Goal: Navigation & Orientation: Find specific page/section

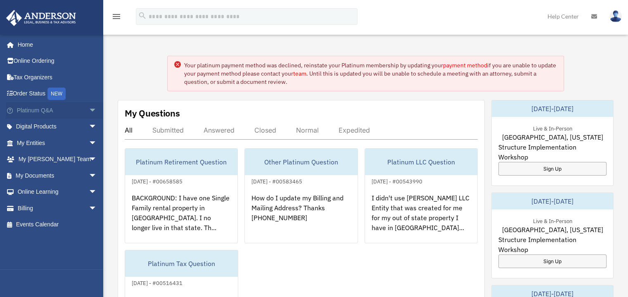
click at [89, 109] on span "arrow_drop_down" at bounding box center [97, 110] width 17 height 17
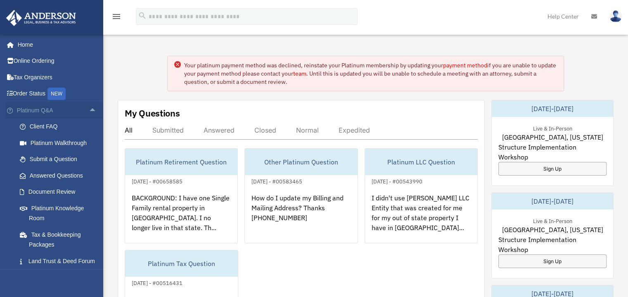
click at [89, 109] on span "arrow_drop_up" at bounding box center [97, 110] width 17 height 17
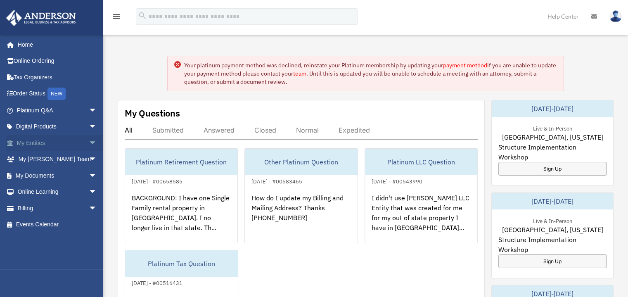
click at [89, 145] on span "arrow_drop_down" at bounding box center [97, 143] width 17 height 17
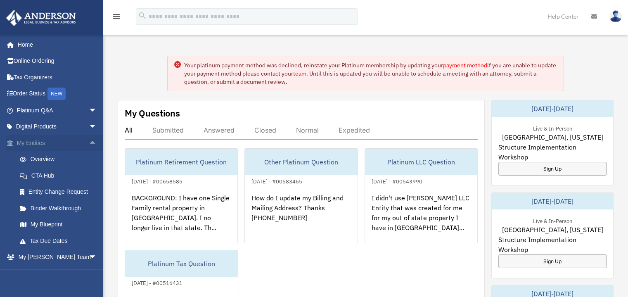
click at [89, 144] on span "arrow_drop_up" at bounding box center [97, 143] width 17 height 17
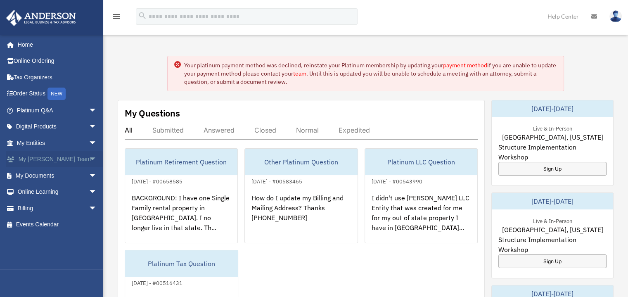
click at [89, 158] on span "arrow_drop_down" at bounding box center [97, 159] width 17 height 17
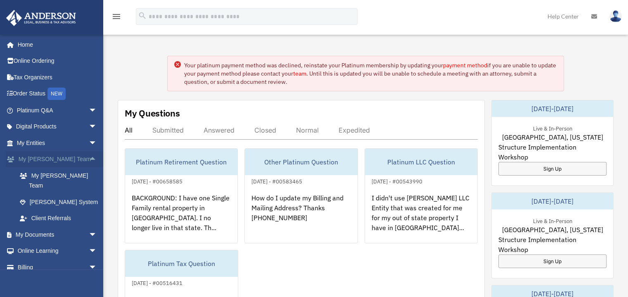
click at [89, 158] on span "arrow_drop_up" at bounding box center [97, 159] width 17 height 17
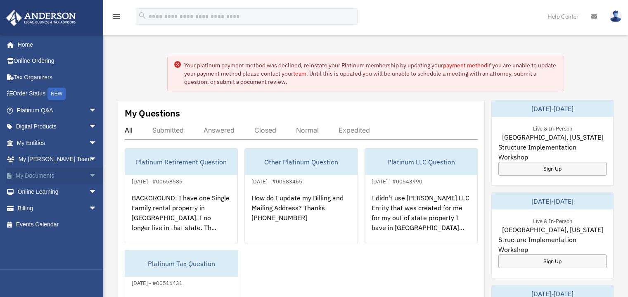
click at [89, 174] on span "arrow_drop_down" at bounding box center [97, 175] width 17 height 17
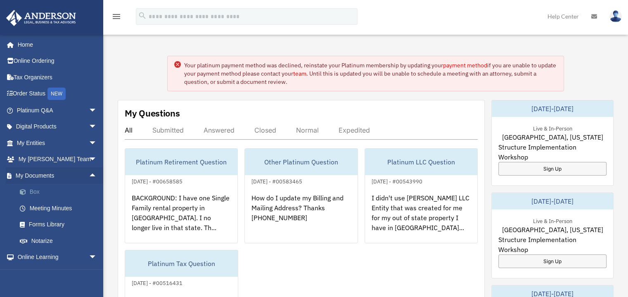
click at [38, 190] on link "Box" at bounding box center [61, 192] width 98 height 17
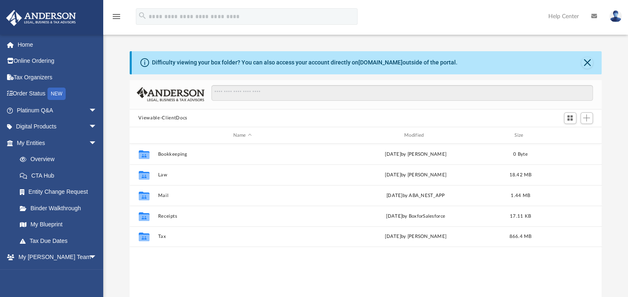
scroll to position [181, 466]
click at [589, 63] on button "Close" at bounding box center [588, 63] width 12 height 12
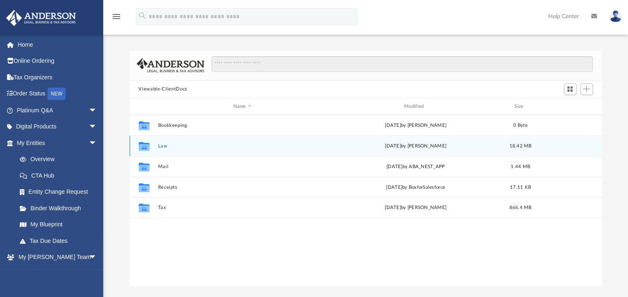
click at [385, 145] on div "Mon Jul 21 2025 by Lauren Thornton" at bounding box center [415, 146] width 169 height 7
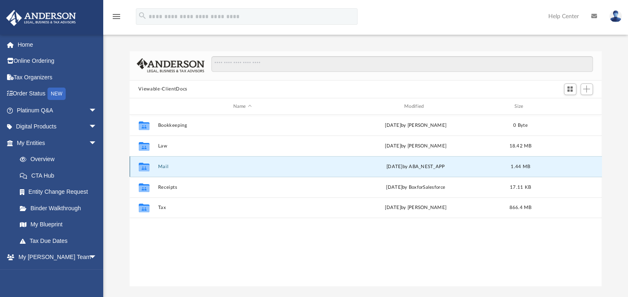
click at [164, 168] on button "Mail" at bounding box center [242, 166] width 169 height 5
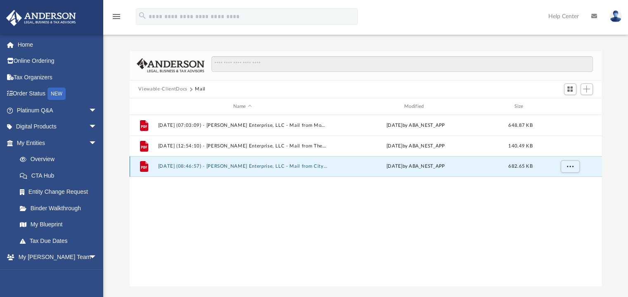
click at [164, 168] on button "2025.07.29 (08:46:57) - Ottis Enterprise, LLC - Mail from City of Chesapeake - …" at bounding box center [242, 166] width 169 height 5
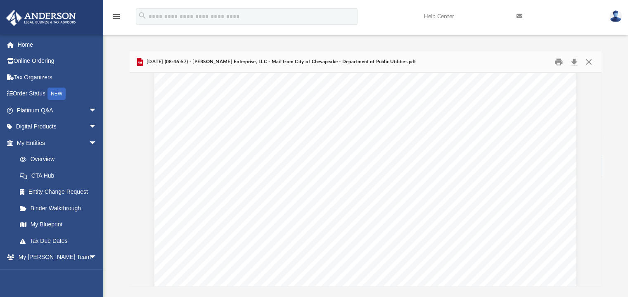
scroll to position [1451, 0]
click at [437, 195] on div "Page 3" at bounding box center [366, 14] width 422 height 545
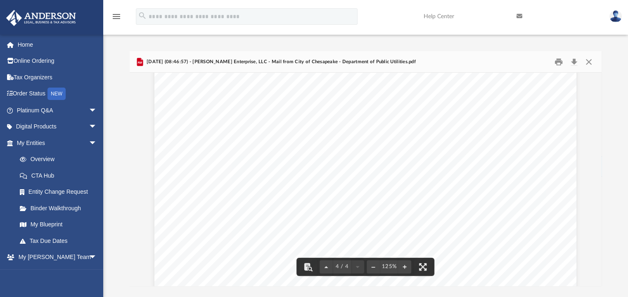
scroll to position [1731, 0]
click at [471, 194] on div "Page 4" at bounding box center [366, 293] width 422 height 545
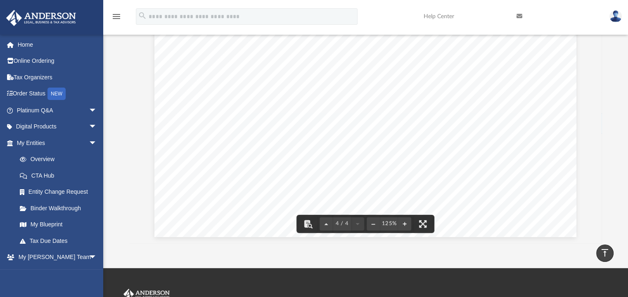
scroll to position [0, 0]
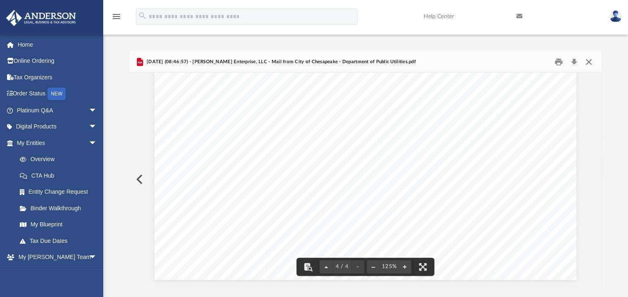
click at [590, 61] on button "Close" at bounding box center [589, 61] width 15 height 13
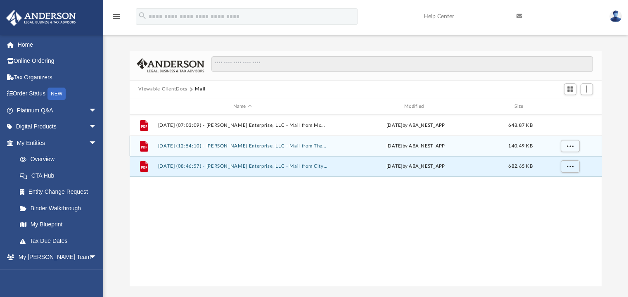
click at [288, 144] on button "2025.07.09 (12:54:10) - Ottis Enterprise, LLC - Mail from The Business Solution…" at bounding box center [242, 145] width 169 height 5
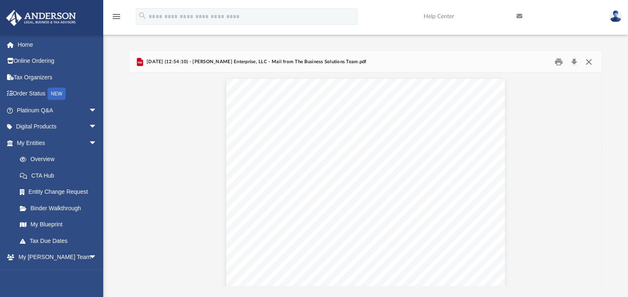
click at [587, 58] on button "Close" at bounding box center [589, 61] width 15 height 13
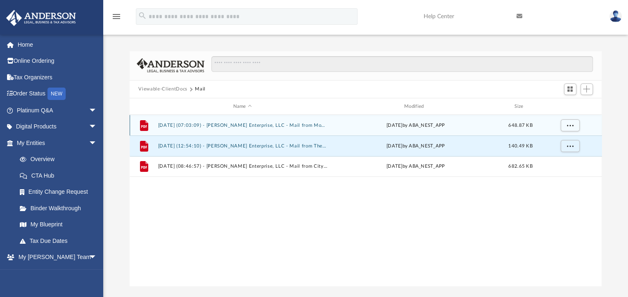
click at [290, 127] on button "2025.02.06 (07:03:09) - Ottis Enterprise, LLC - Mail from Move with Prime, LLC …" at bounding box center [242, 125] width 169 height 5
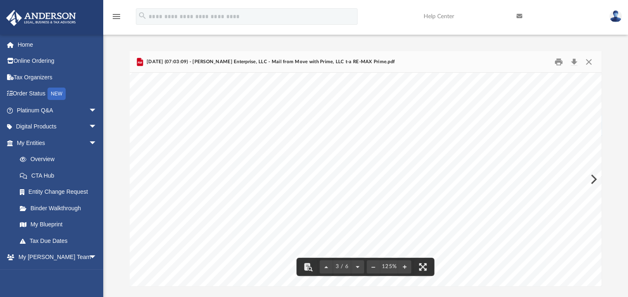
scroll to position [1174, 78]
drag, startPoint x: 600, startPoint y: 177, endPoint x: 598, endPoint y: 99, distance: 78.1
click at [598, 99] on div "Viewable-ClientDocs Mail Name Modified Size File 2025.02.06 (07:03:09) - Ottis …" at bounding box center [366, 168] width 473 height 235
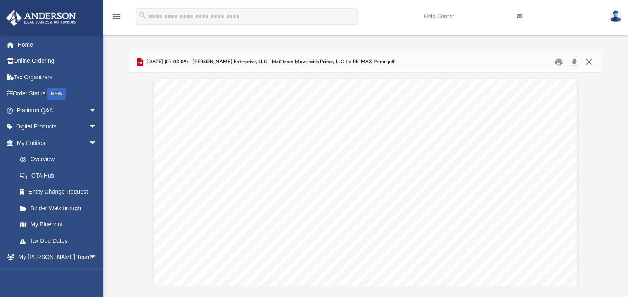
click at [590, 63] on button "Close" at bounding box center [589, 61] width 15 height 13
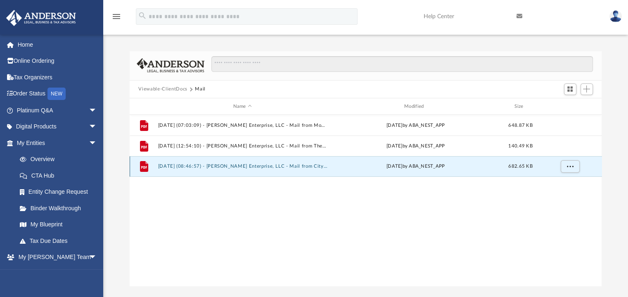
click at [181, 166] on button "2025.07.29 (08:46:57) - Ottis Enterprise, LLC - Mail from City of Chesapeake - …" at bounding box center [242, 166] width 169 height 5
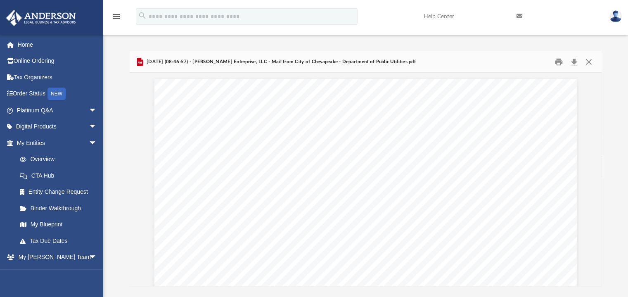
scroll to position [1672, 0]
click at [592, 62] on button "Close" at bounding box center [589, 61] width 15 height 13
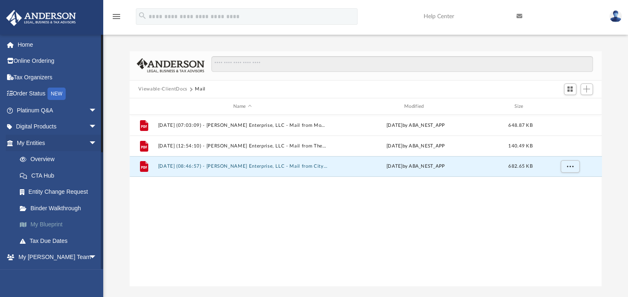
click at [43, 223] on link "My Blueprint" at bounding box center [61, 224] width 98 height 17
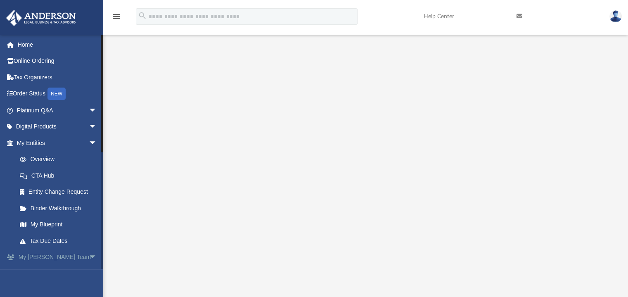
click at [53, 256] on link "My Anderson Team arrow_drop_down" at bounding box center [58, 257] width 104 height 17
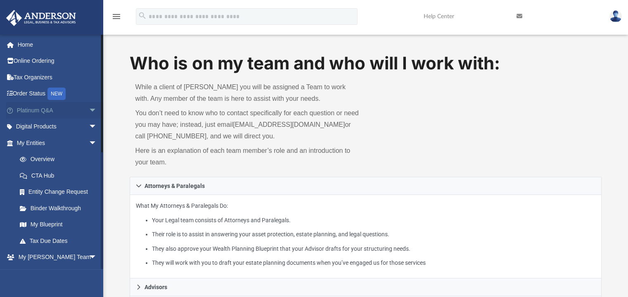
click at [40, 108] on link "Platinum Q&A arrow_drop_down" at bounding box center [58, 110] width 104 height 17
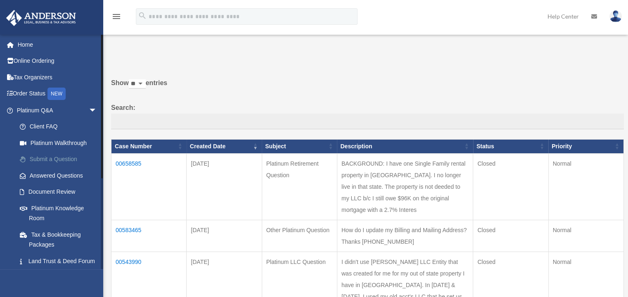
click at [47, 159] on link "Submit a Question" at bounding box center [61, 159] width 98 height 17
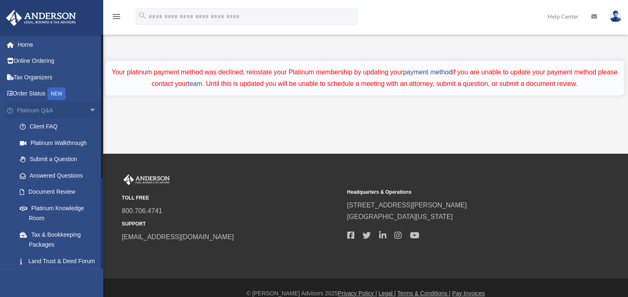
click at [89, 107] on span "arrow_drop_down" at bounding box center [97, 110] width 17 height 17
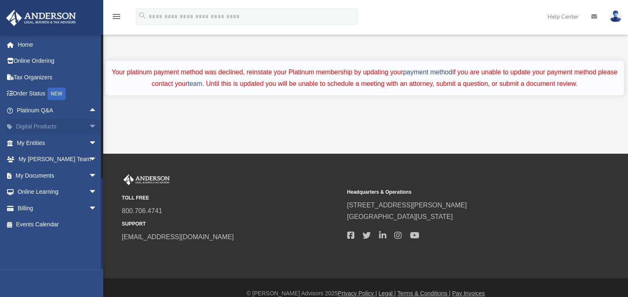
click at [89, 124] on span "arrow_drop_down" at bounding box center [97, 127] width 17 height 17
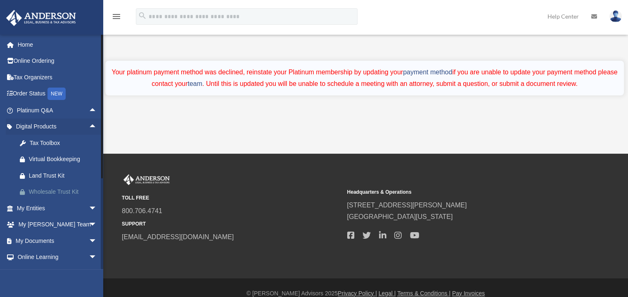
click at [66, 192] on div "Wholesale Trust Kit" at bounding box center [64, 192] width 70 height 10
click at [89, 212] on span "arrow_drop_down" at bounding box center [97, 208] width 17 height 17
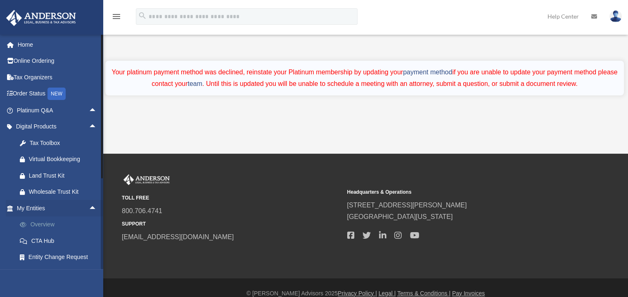
click at [55, 228] on link "Overview" at bounding box center [61, 224] width 98 height 17
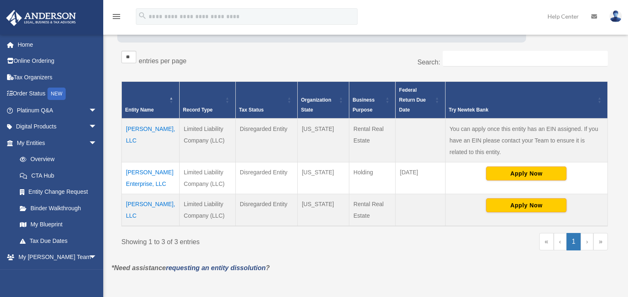
scroll to position [126, 0]
